Goal: Navigation & Orientation: Find specific page/section

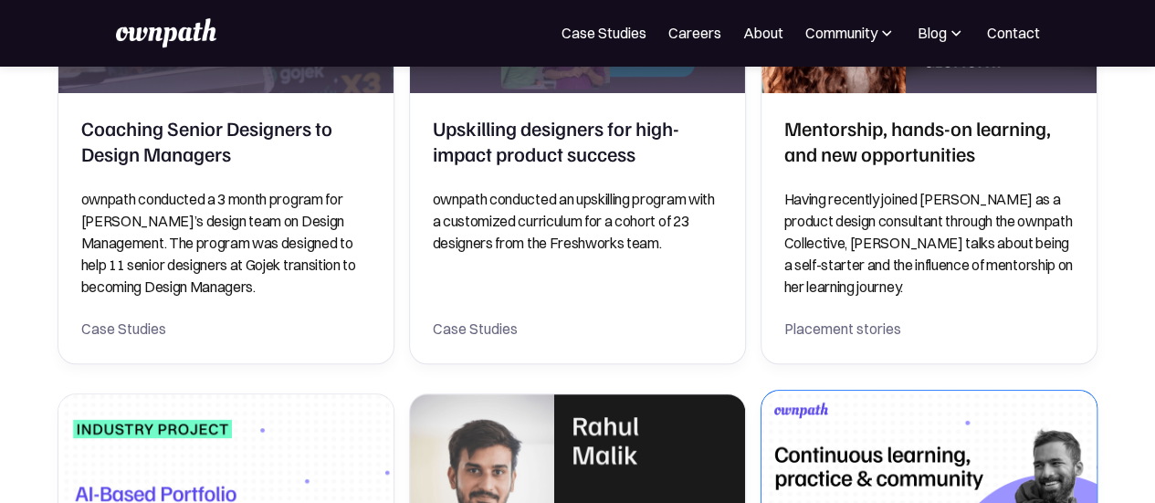
scroll to position [546, 0]
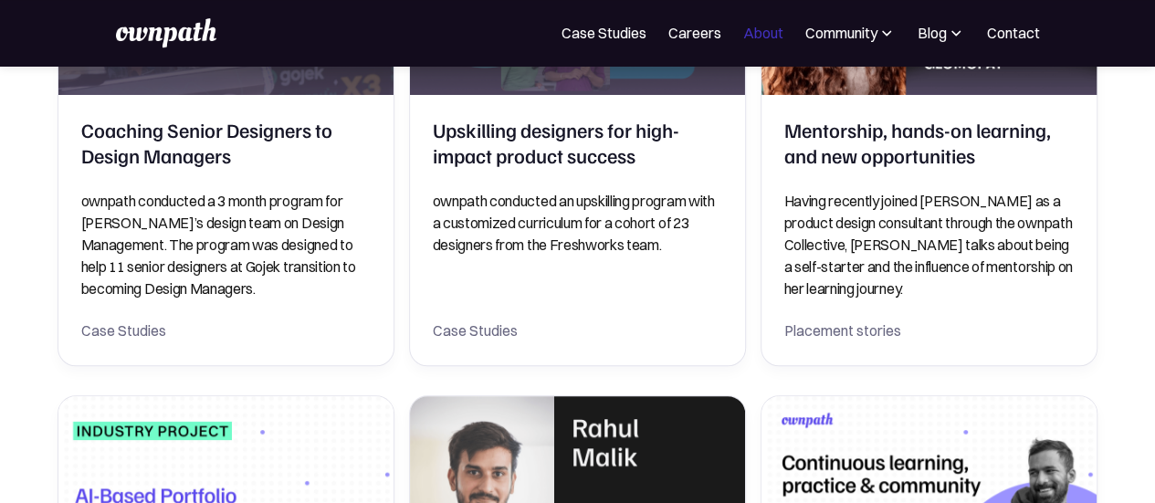
click at [765, 31] on link "About" at bounding box center [763, 33] width 40 height 22
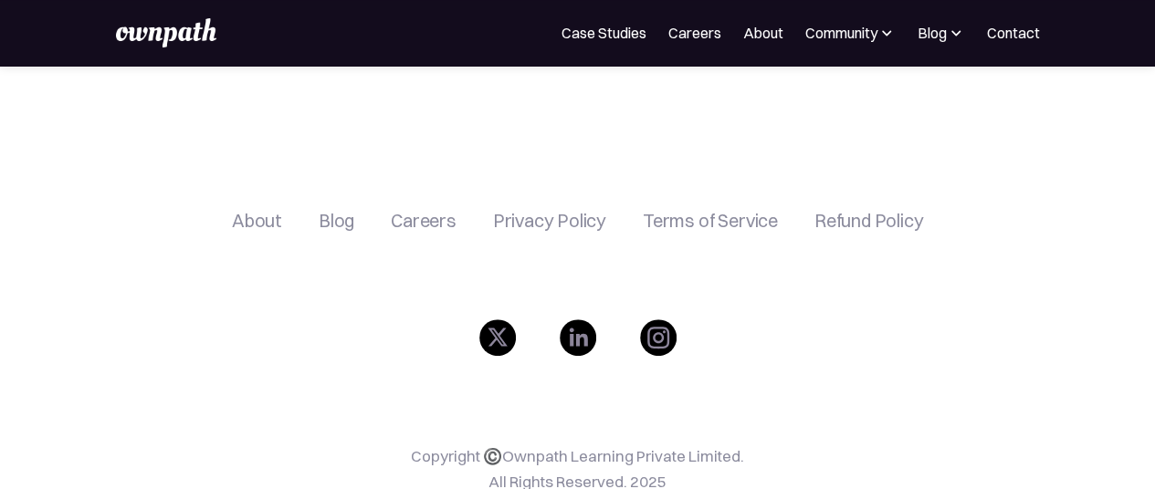
scroll to position [3663, 0]
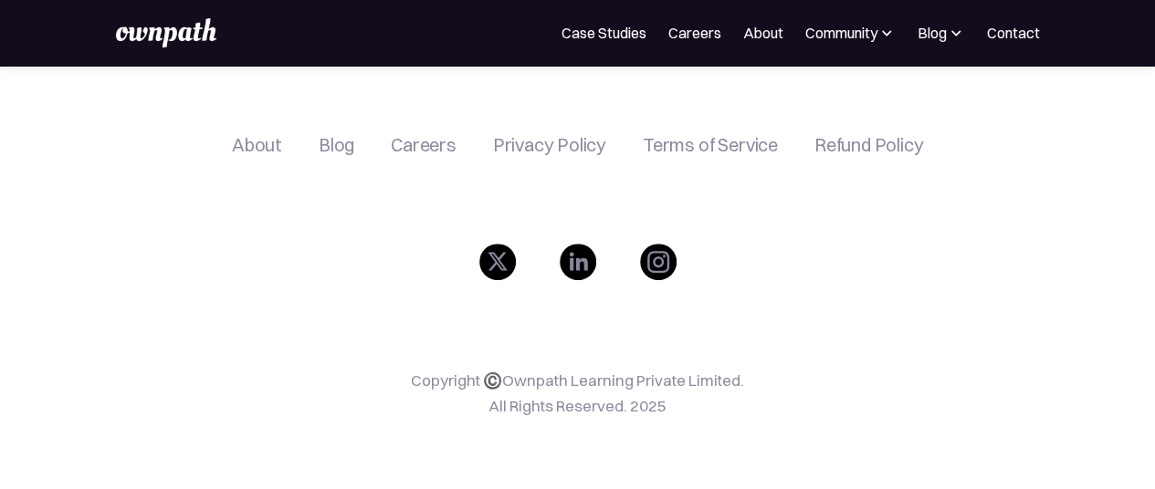
click at [255, 149] on div "About" at bounding box center [257, 145] width 50 height 22
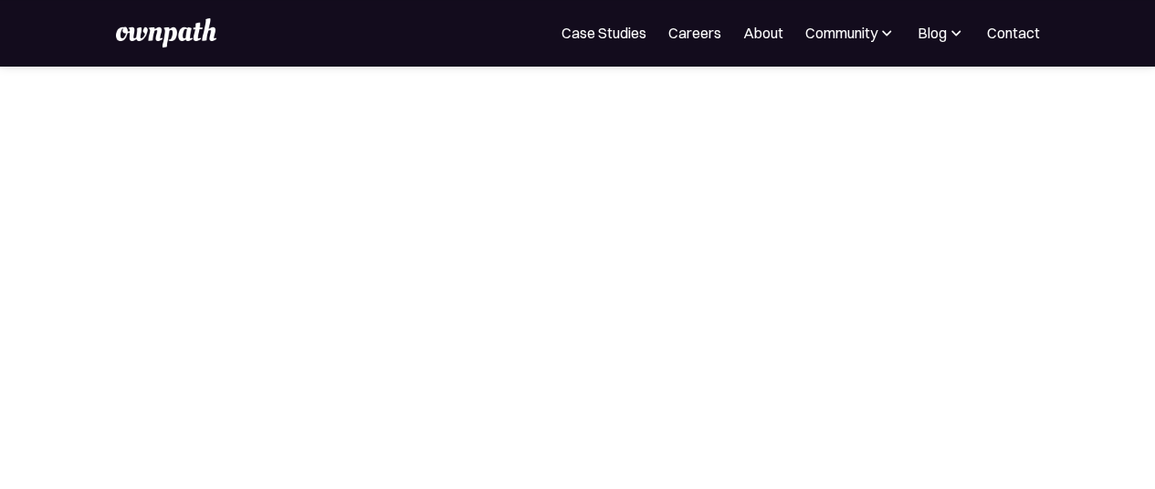
scroll to position [365, 0]
